Goal: Find specific fact: Find contact information

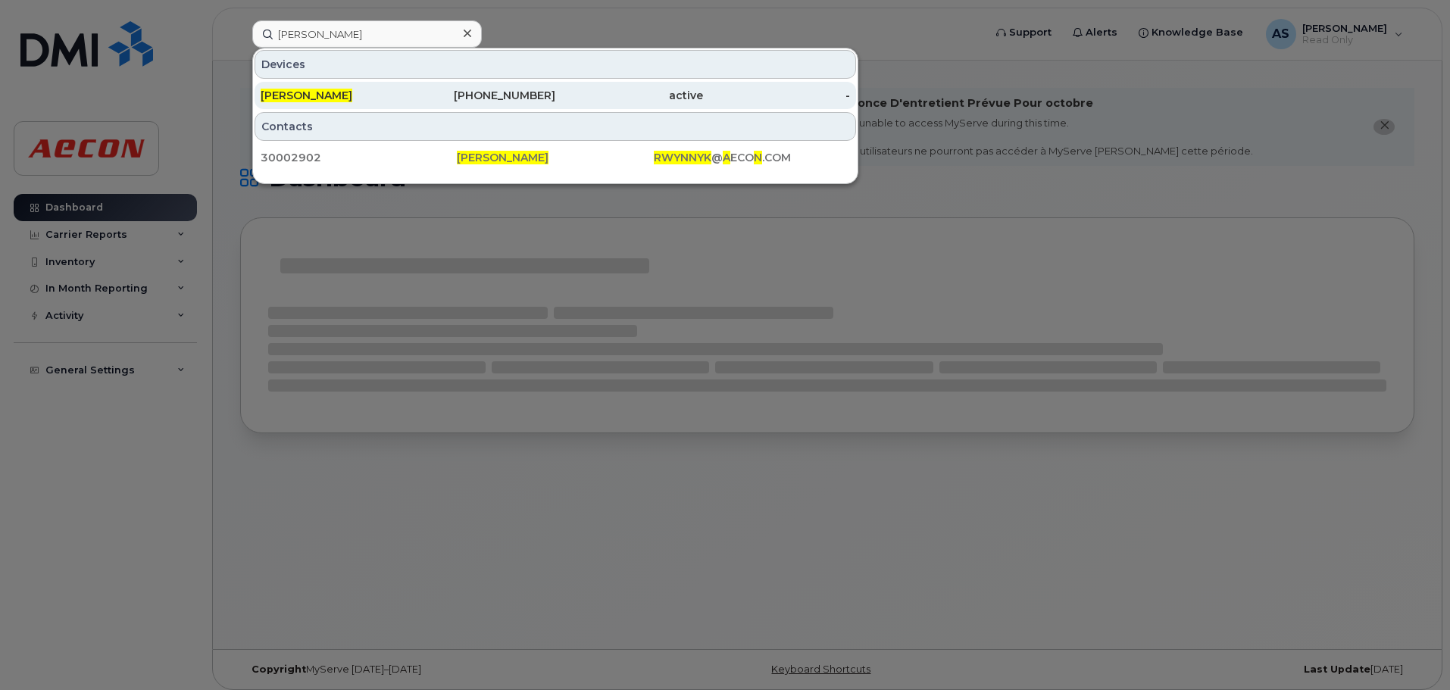
type input "[PERSON_NAME]"
click at [497, 104] on div "780-982-5118" at bounding box center [482, 95] width 148 height 27
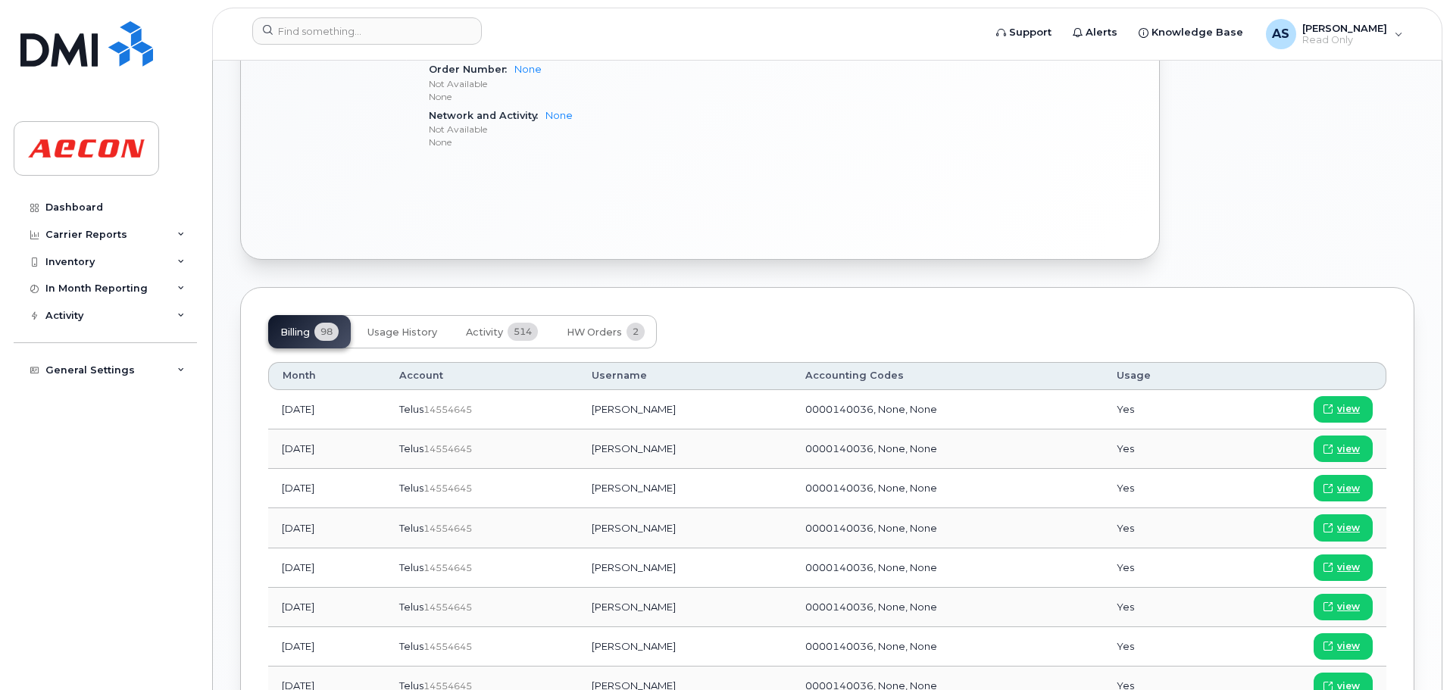
scroll to position [909, 0]
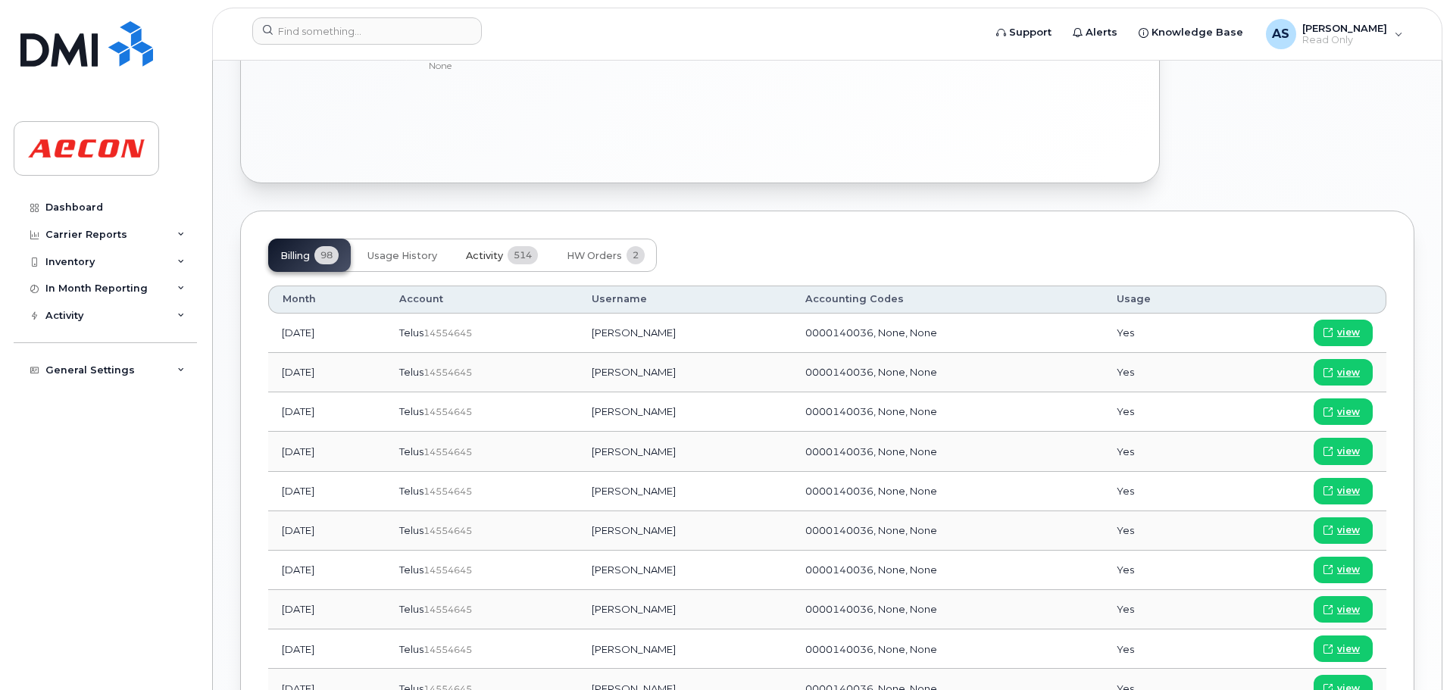
click at [517, 263] on span "514" at bounding box center [523, 255] width 30 height 18
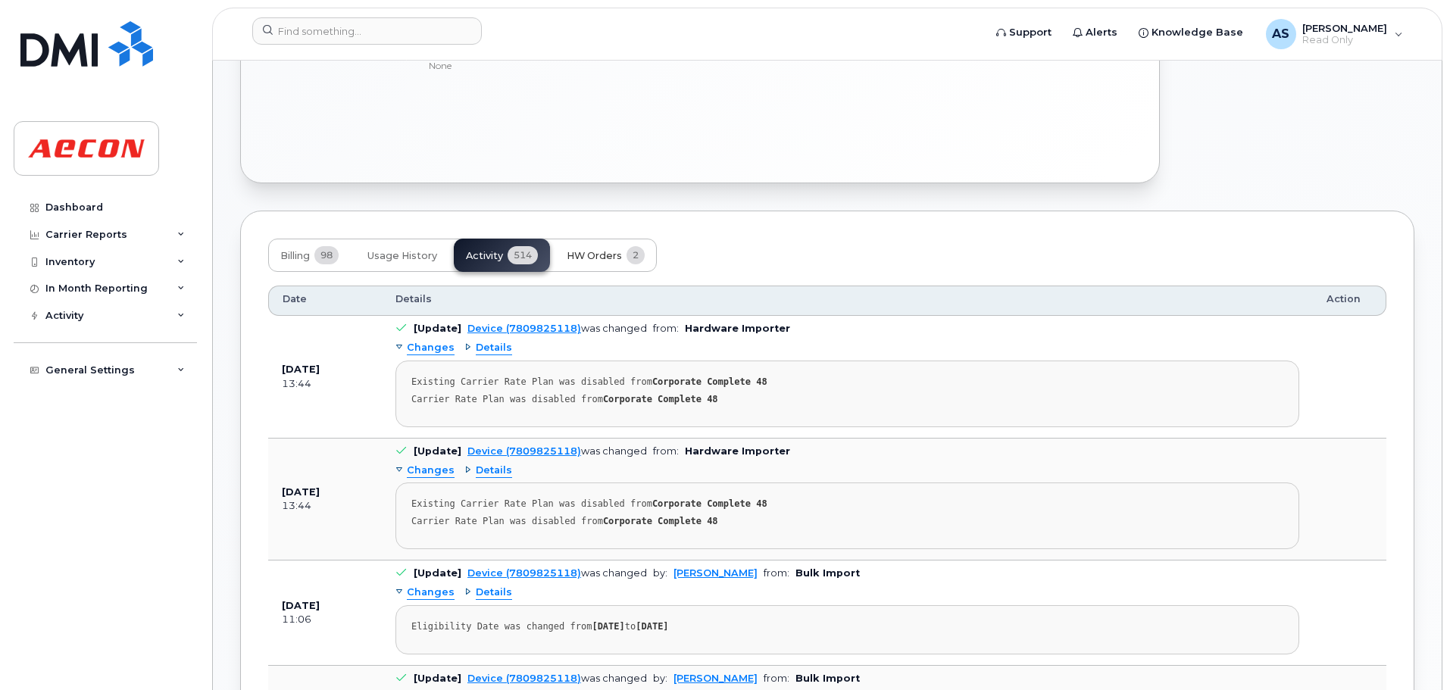
click at [596, 254] on span "HW Orders" at bounding box center [594, 256] width 55 height 12
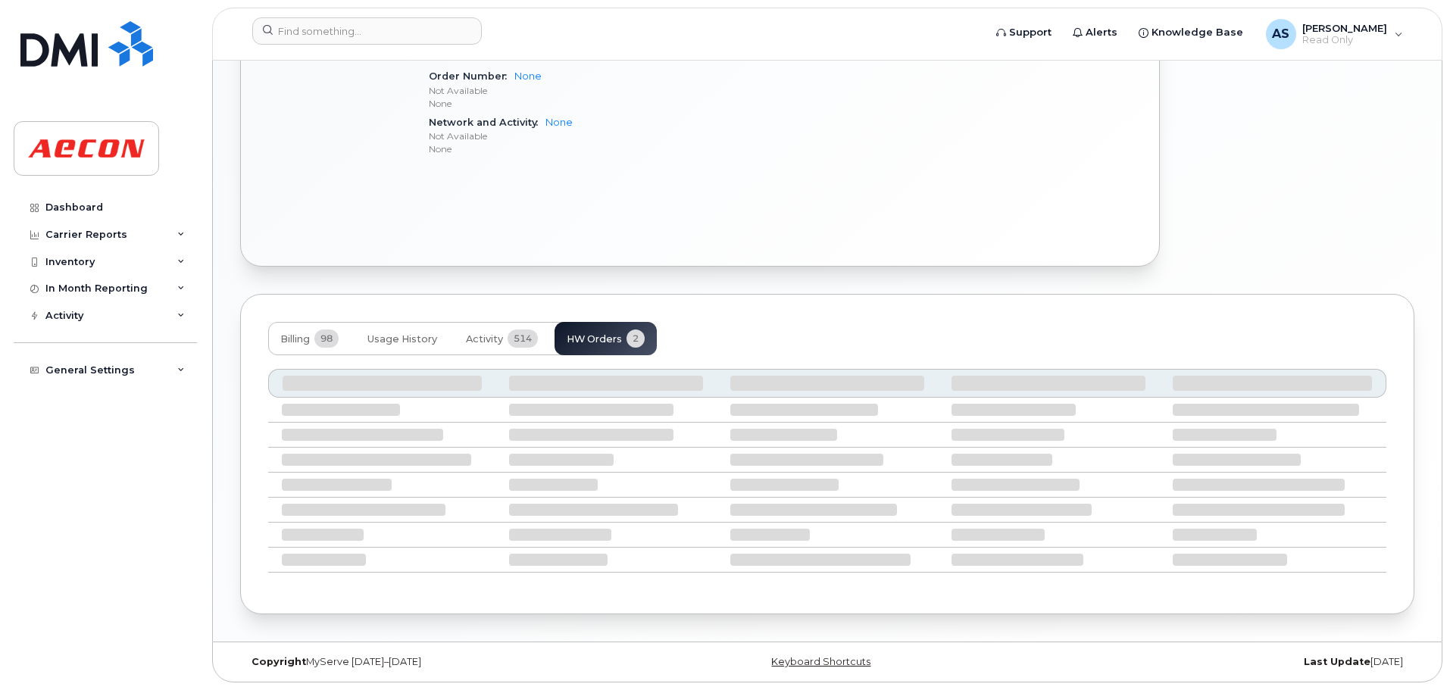
scroll to position [810, 0]
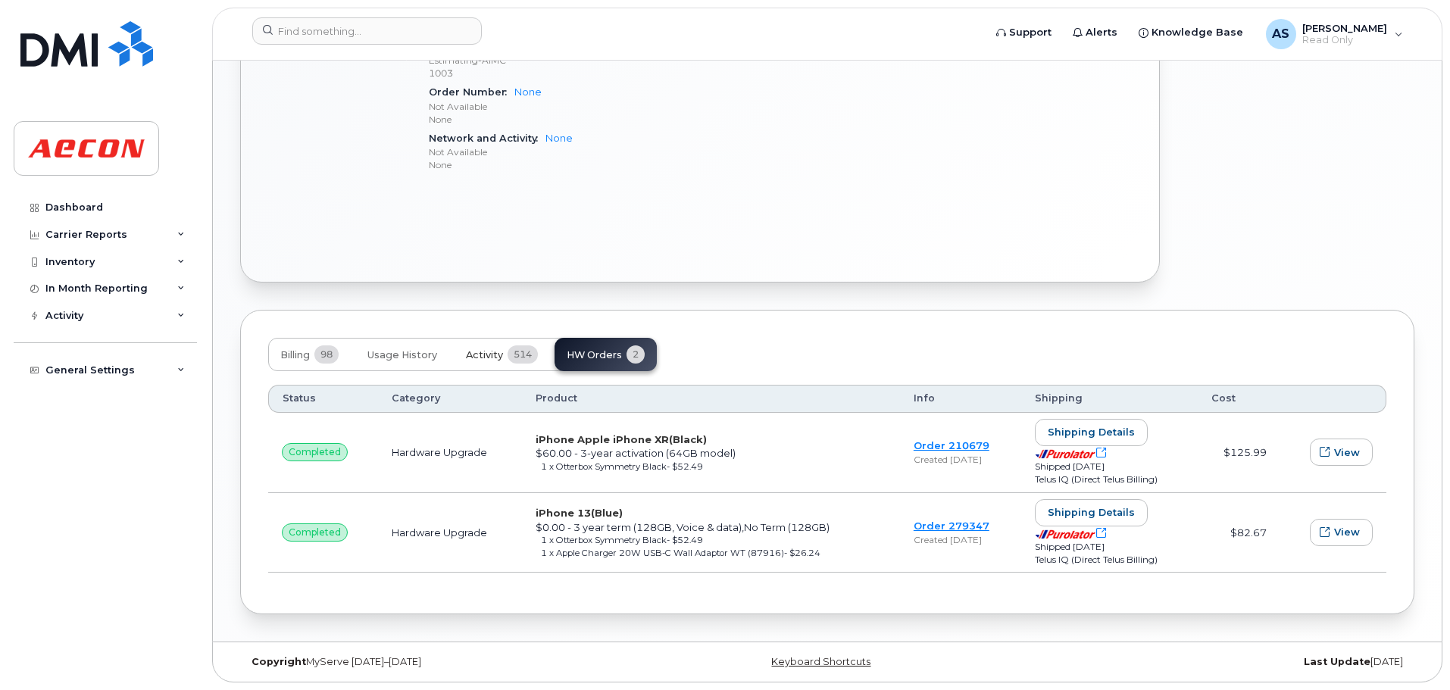
click at [507, 339] on button "Activity 514" at bounding box center [502, 354] width 96 height 33
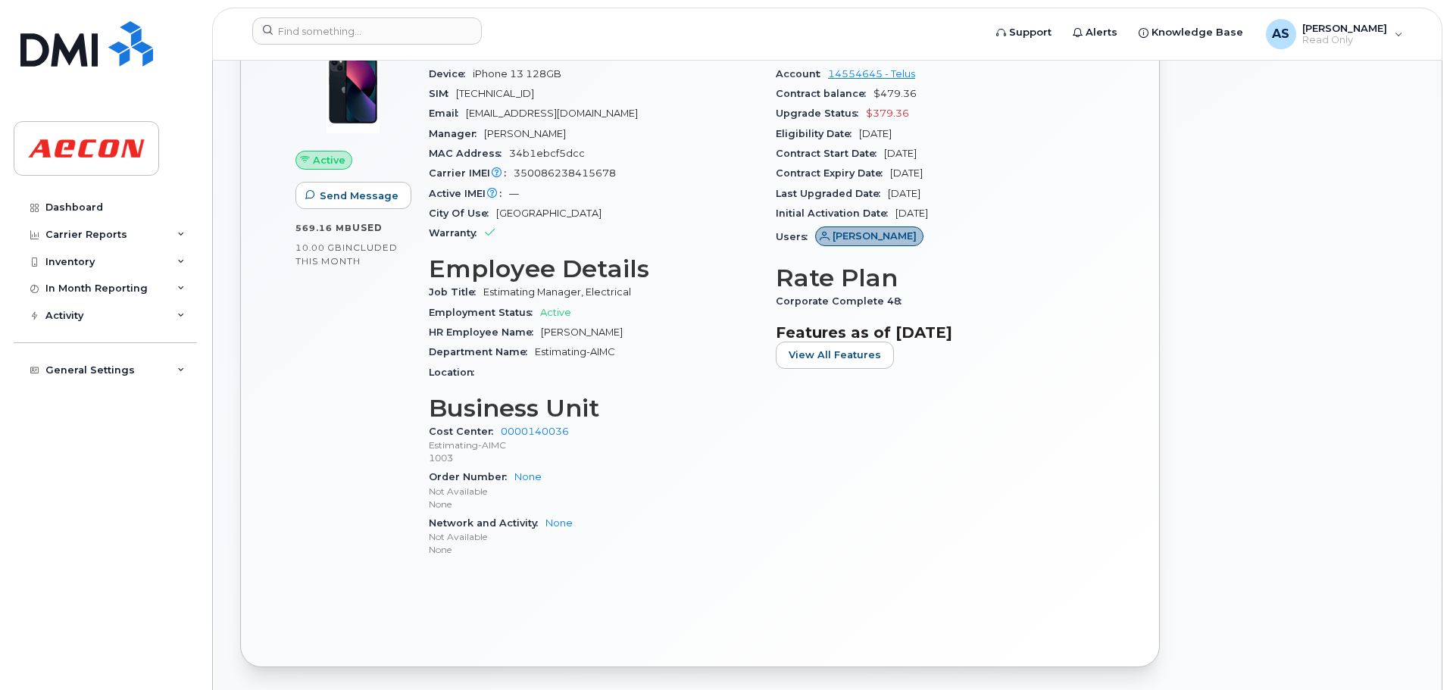
scroll to position [431, 0]
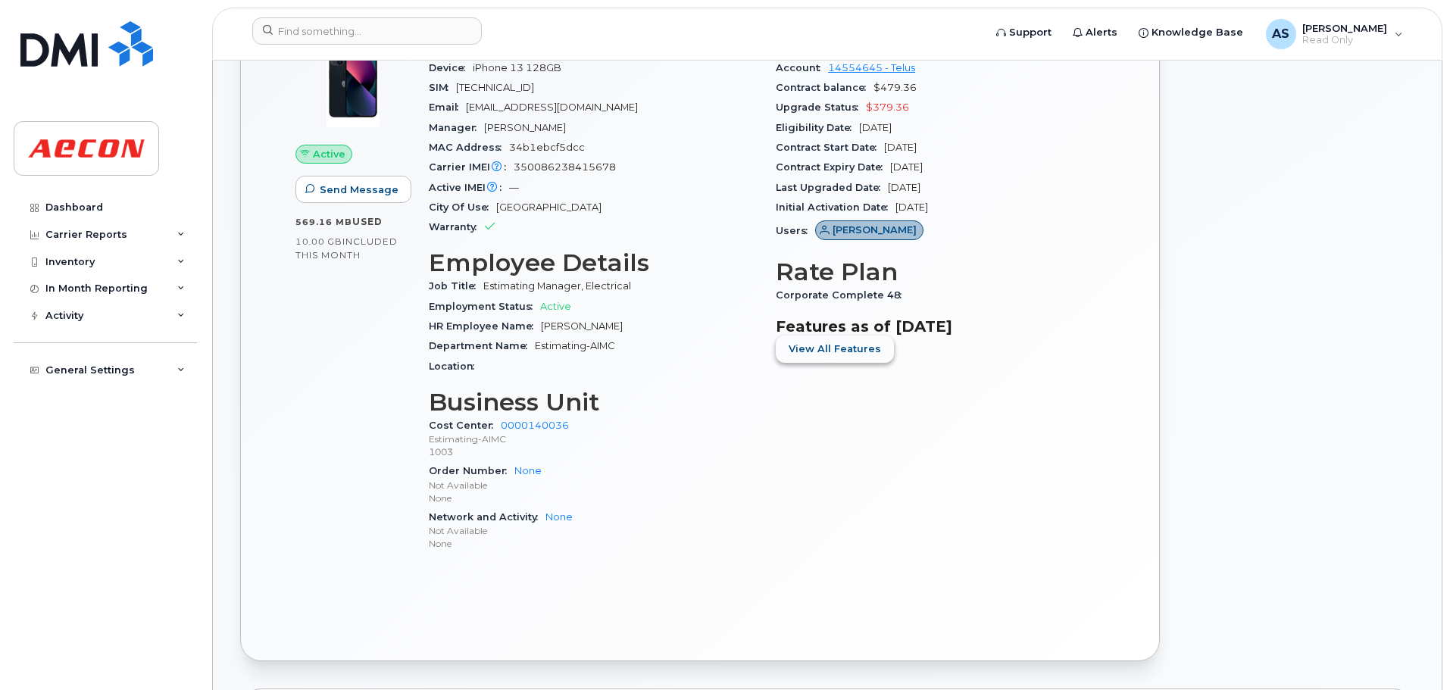
click at [813, 347] on span "View All Features" at bounding box center [835, 349] width 92 height 14
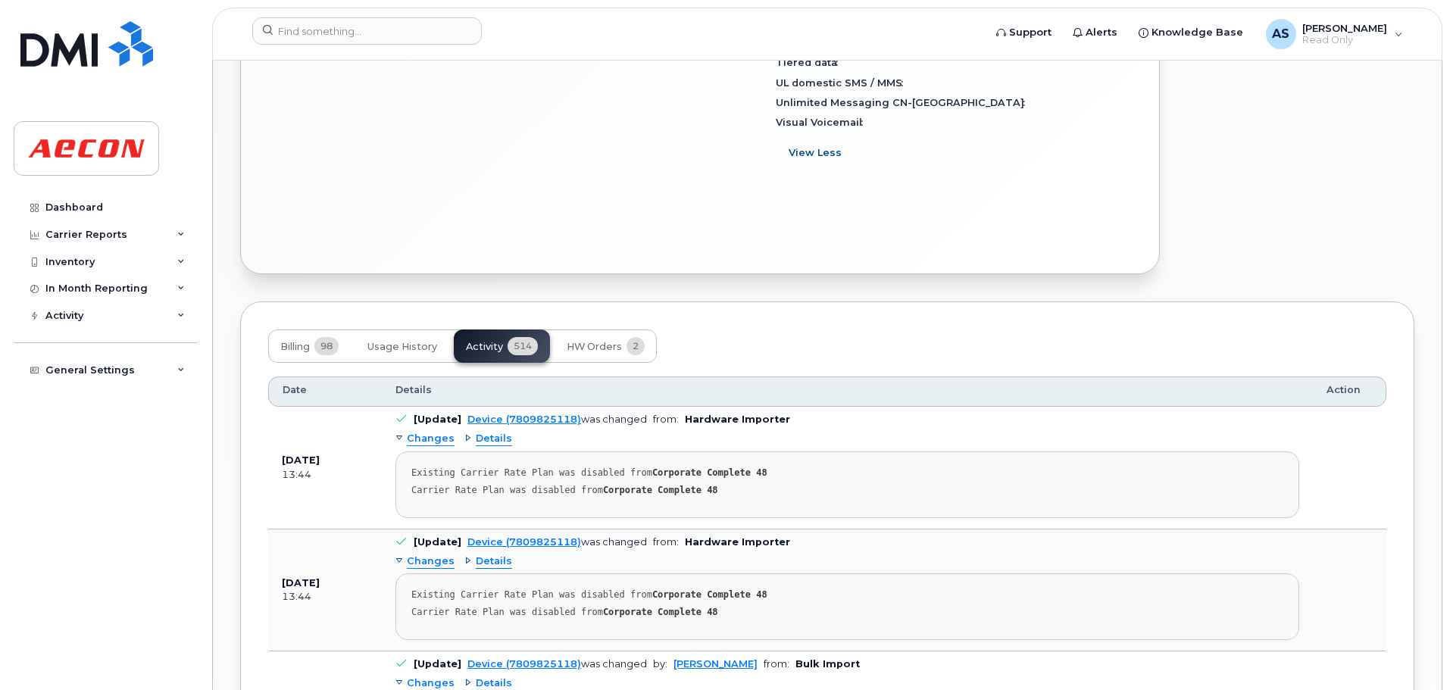
scroll to position [962, 0]
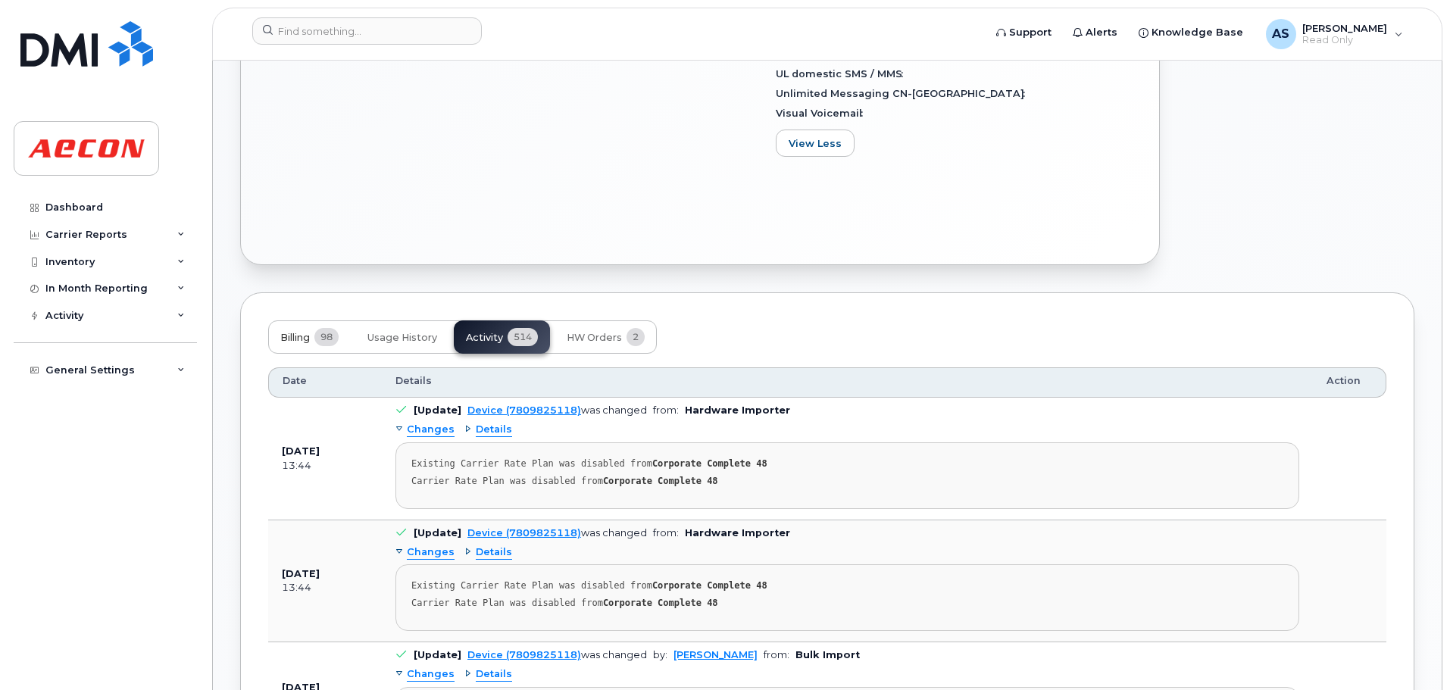
click at [328, 331] on span "98" at bounding box center [326, 337] width 24 height 18
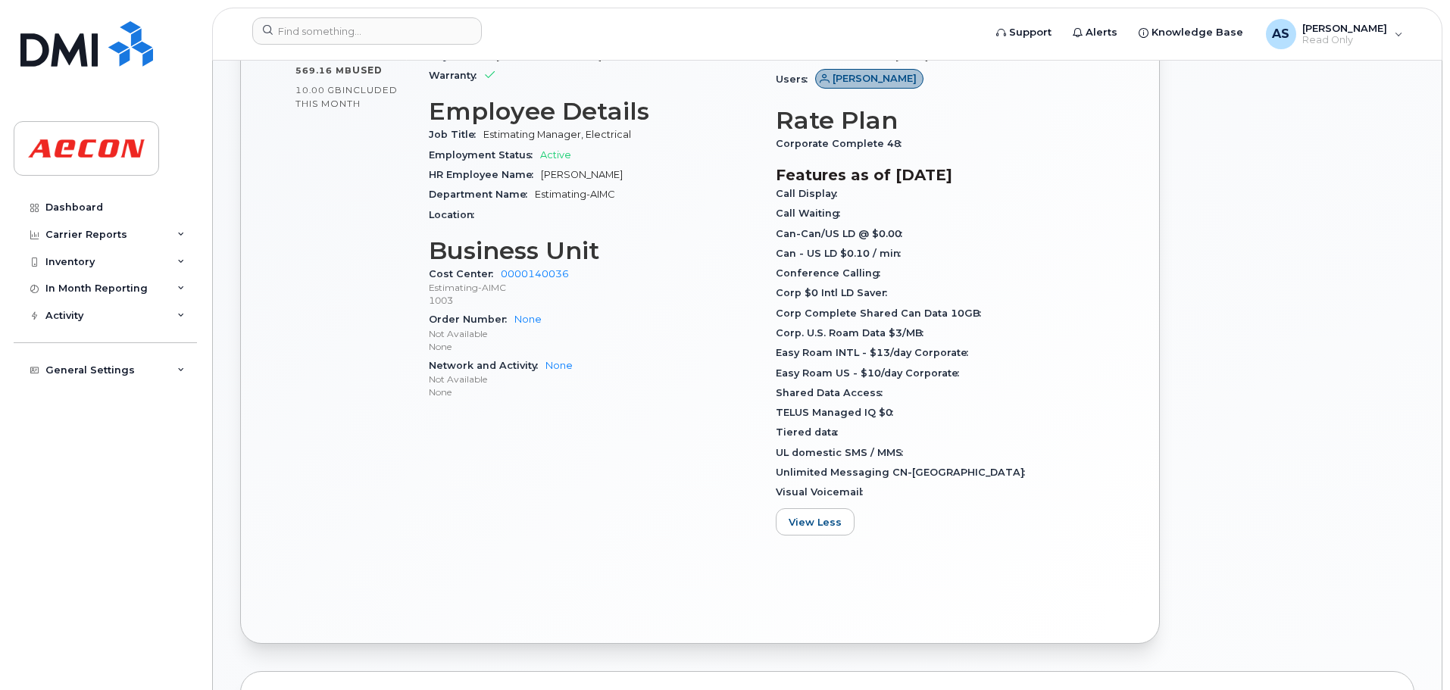
click at [685, 358] on div "Network and Activity None Not Available None" at bounding box center [593, 379] width 329 height 46
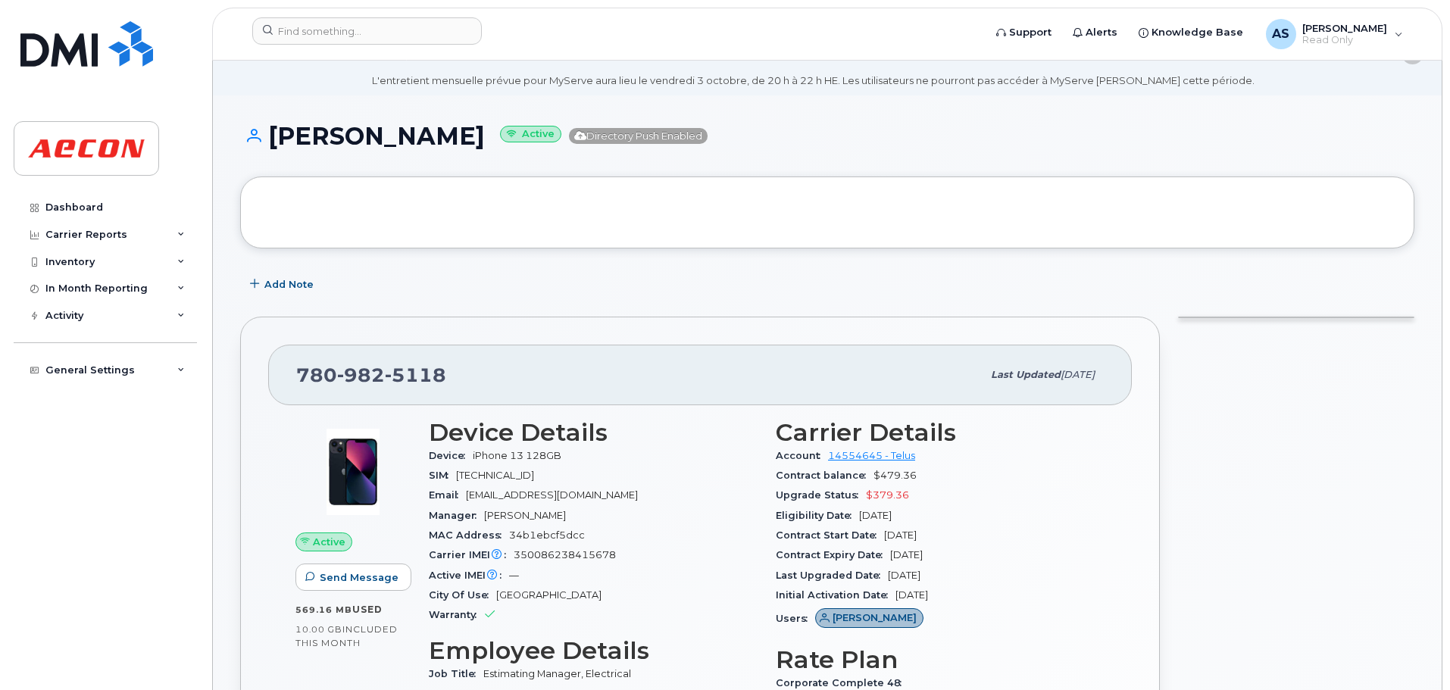
scroll to position [0, 0]
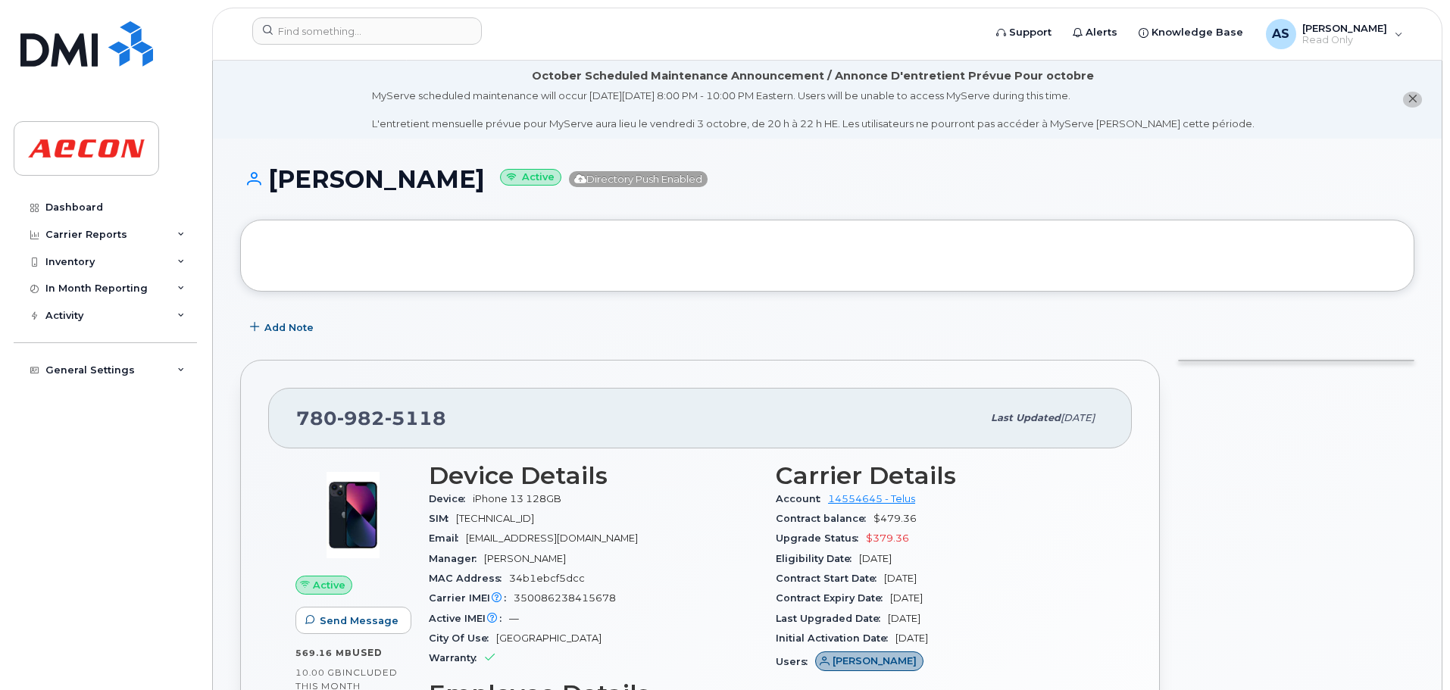
click at [718, 319] on div "Add Note" at bounding box center [827, 327] width 1175 height 27
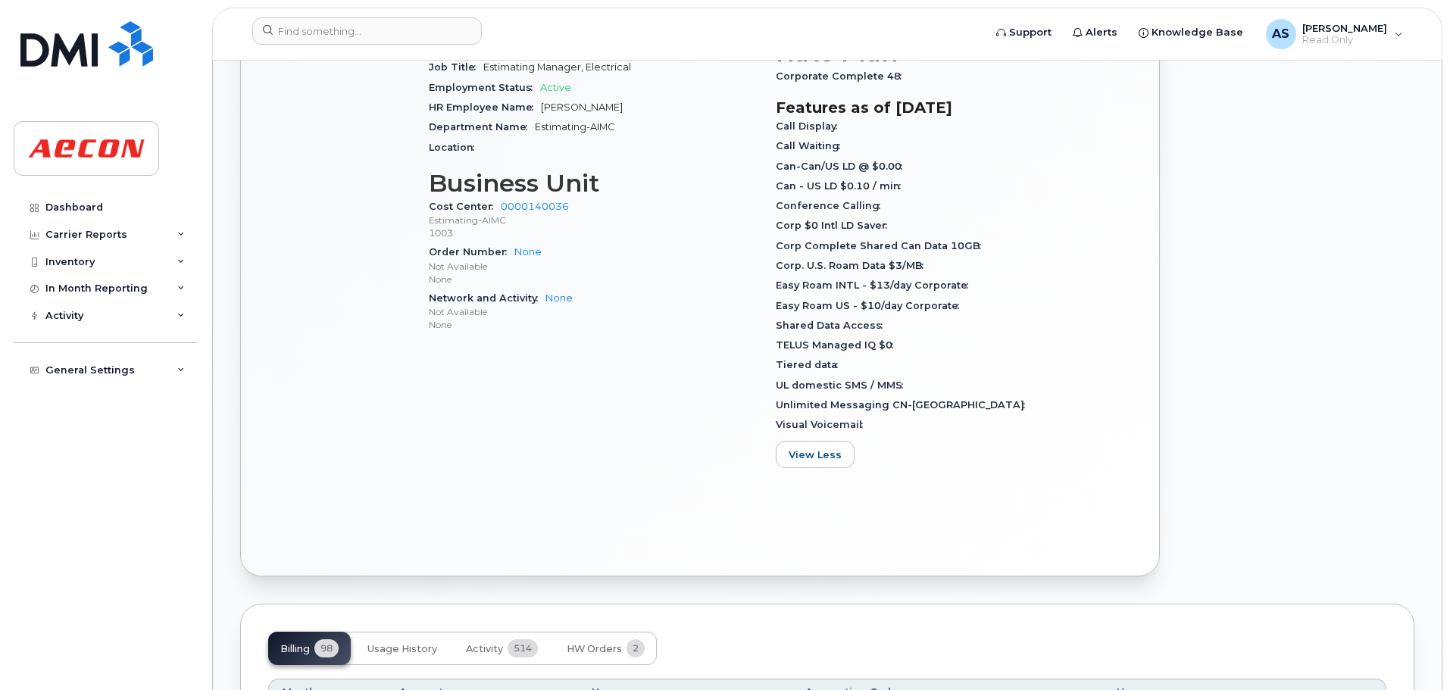
scroll to position [834, 0]
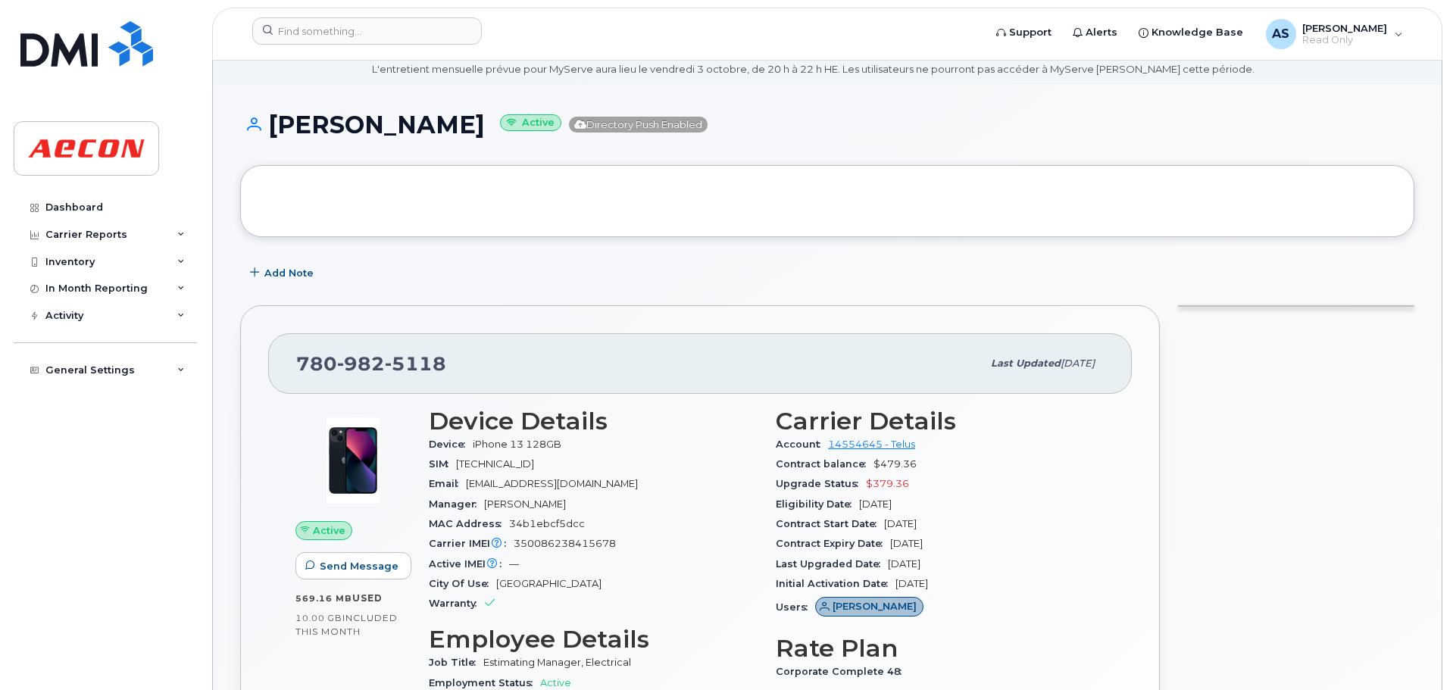
scroll to position [0, 0]
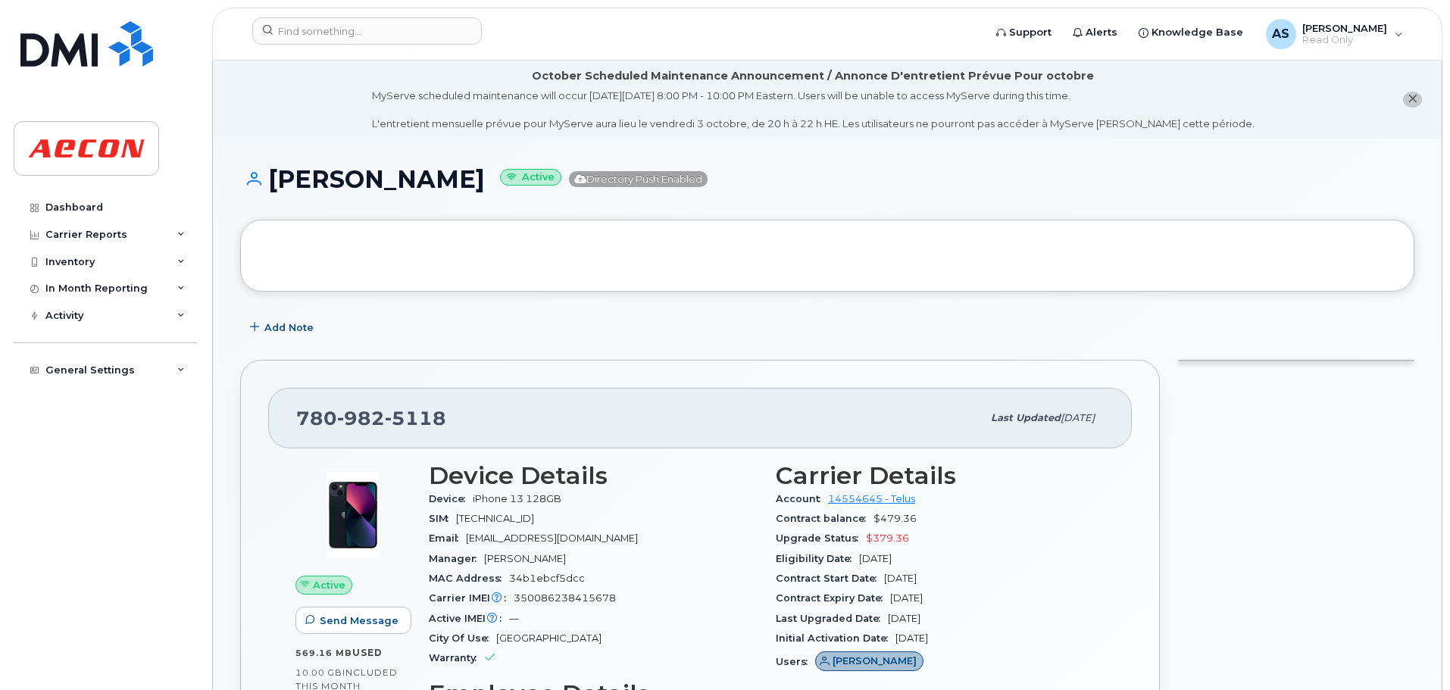
click at [1419, 93] on button "close notification" at bounding box center [1412, 100] width 19 height 16
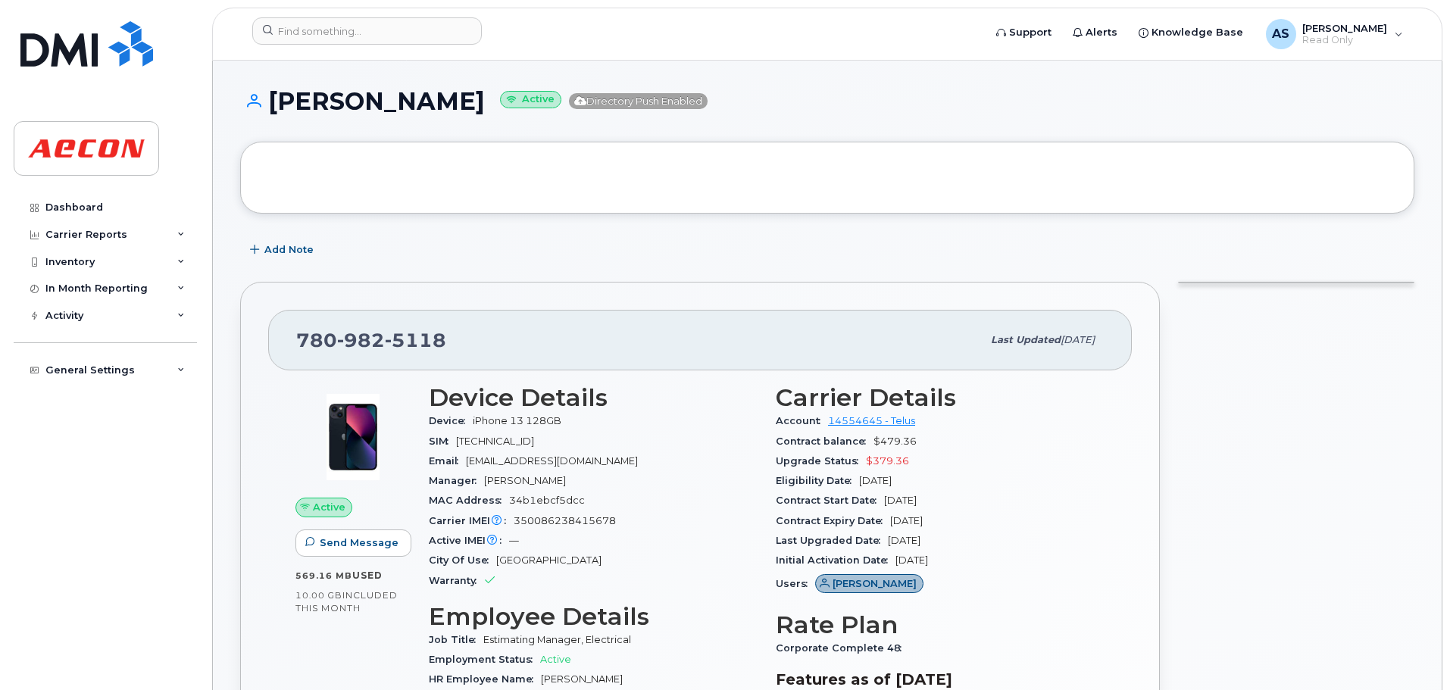
click at [798, 123] on div "[PERSON_NAME] Active Directory Push Enabled" at bounding box center [827, 115] width 1175 height 54
click at [962, 106] on h1 "[PERSON_NAME] Active Directory Push Enabled" at bounding box center [827, 101] width 1175 height 27
drag, startPoint x: 540, startPoint y: 246, endPoint x: 184, endPoint y: 114, distance: 379.5
click at [530, 246] on div "Add Note" at bounding box center [827, 249] width 1175 height 27
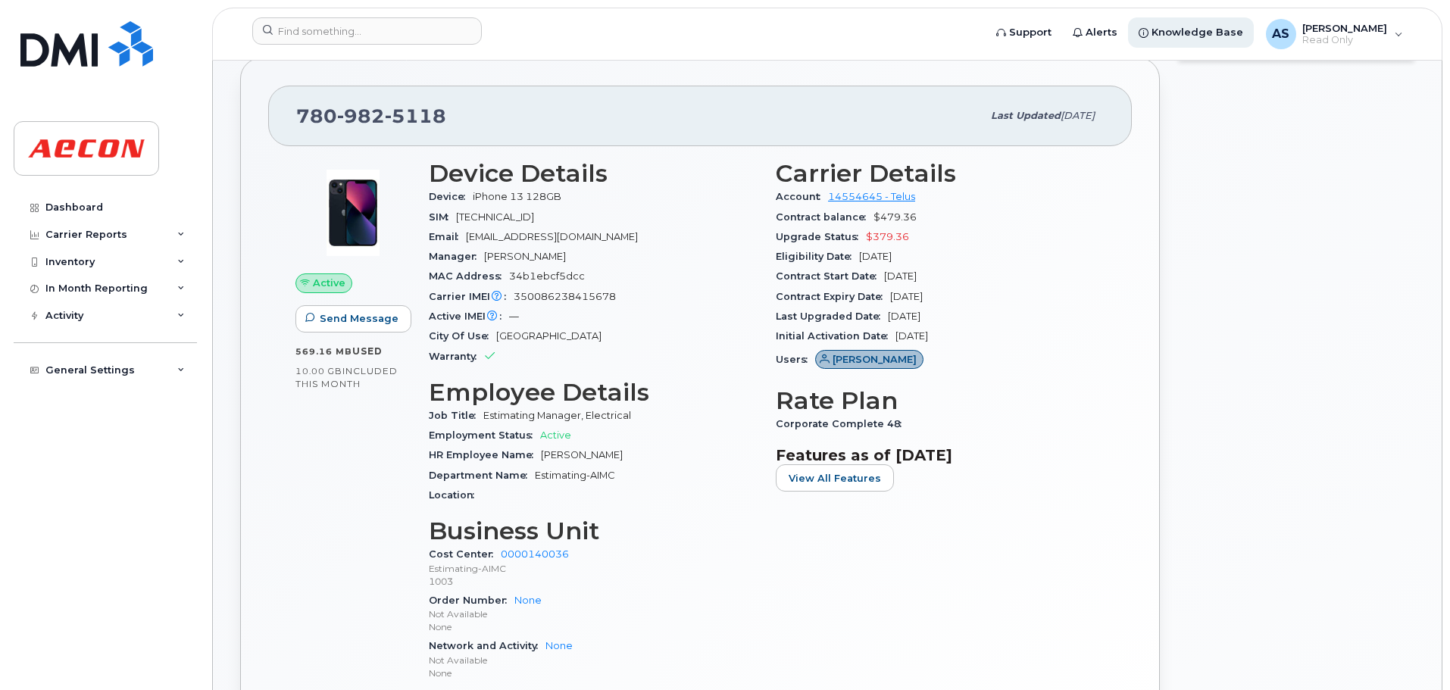
scroll to position [152, 0]
